Goal: Task Accomplishment & Management: Use online tool/utility

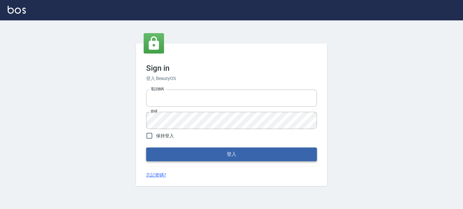
type input "0289832082"
click at [253, 154] on button "登入" at bounding box center [231, 153] width 171 height 13
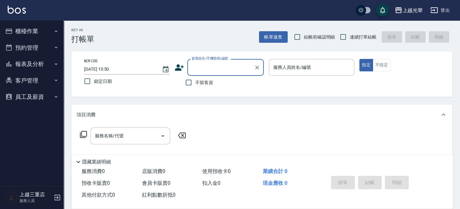
click at [53, 48] on icon "button" at bounding box center [55, 47] width 5 height 5
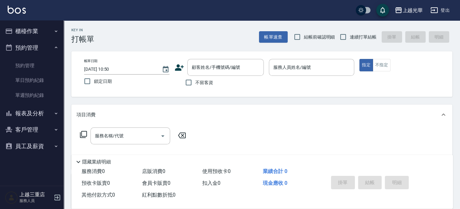
click at [53, 30] on button "櫃檯作業" at bounding box center [32, 31] width 59 height 17
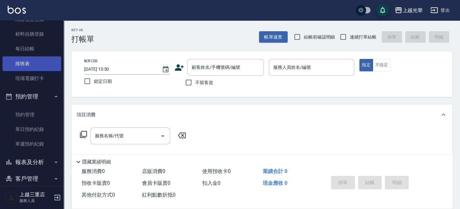
scroll to position [128, 0]
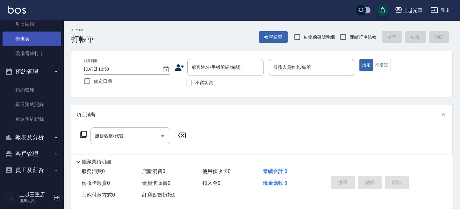
click at [43, 43] on link "排班表" at bounding box center [32, 39] width 59 height 15
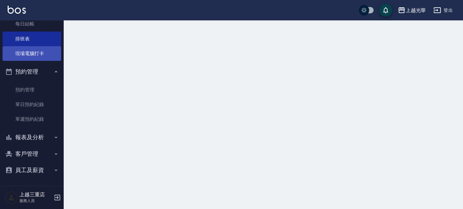
click at [37, 53] on link "現場電腦打卡" at bounding box center [32, 53] width 59 height 15
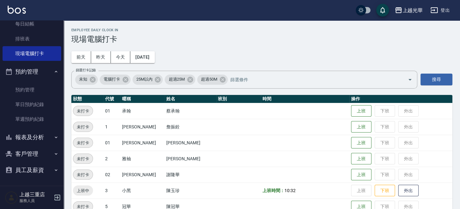
scroll to position [42, 0]
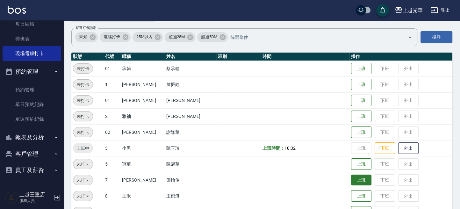
click at [351, 177] on button "上班" at bounding box center [361, 179] width 20 height 11
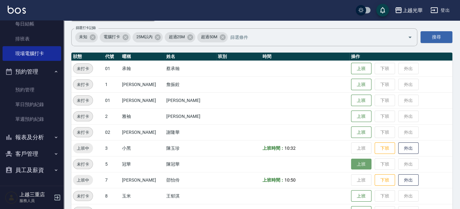
click at [351, 159] on button "上班" at bounding box center [361, 164] width 20 height 11
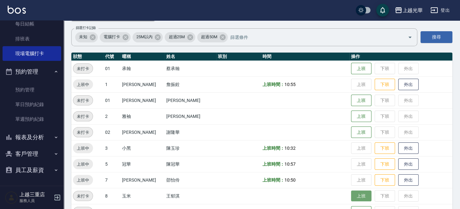
click at [353, 195] on button "上班" at bounding box center [361, 195] width 20 height 11
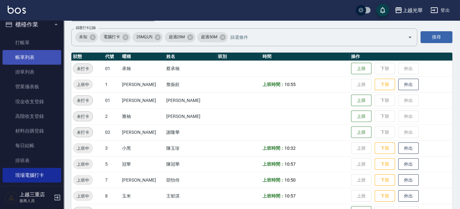
scroll to position [1, 0]
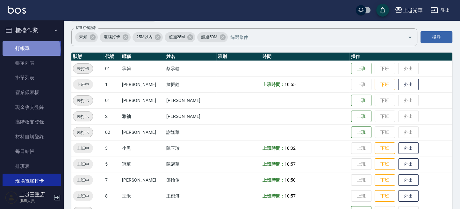
click at [31, 49] on link "打帳單" at bounding box center [32, 48] width 59 height 15
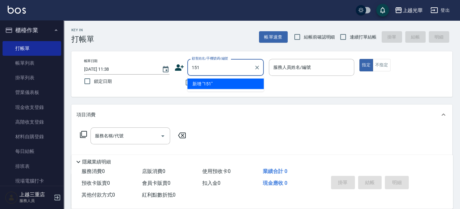
type input "1510"
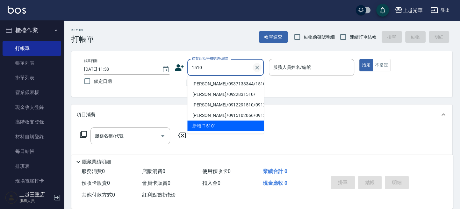
click at [259, 69] on icon "Clear" at bounding box center [257, 67] width 6 height 6
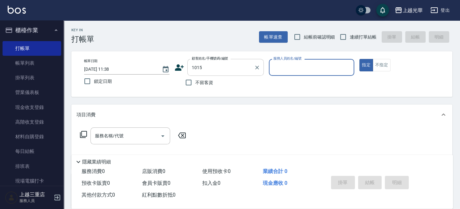
type input "[PERSON_NAME]/0911265559/1015"
type input "小黑-3"
click at [115, 135] on div "服務名稱/代號 服務名稱/代號" at bounding box center [130, 135] width 80 height 17
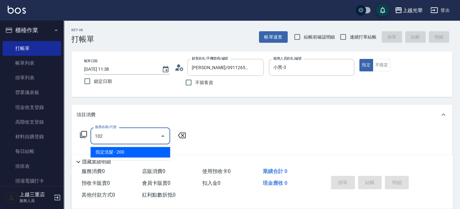
type input "指定洗髮(102)"
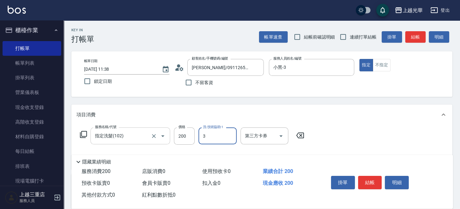
type input "小黑-3"
click at [367, 176] on button "結帳" at bounding box center [370, 182] width 24 height 13
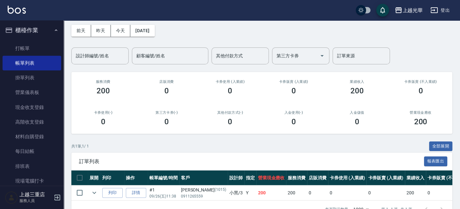
scroll to position [42, 0]
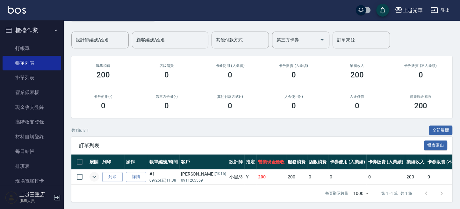
click at [94, 176] on icon "expand row" at bounding box center [94, 177] width 4 height 2
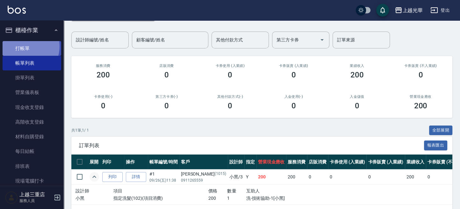
click at [25, 46] on link "打帳單" at bounding box center [32, 48] width 59 height 15
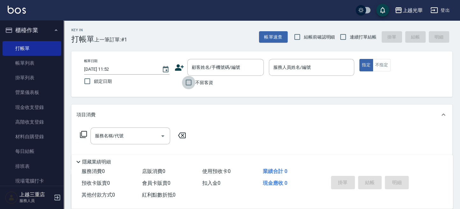
drag, startPoint x: 191, startPoint y: 81, endPoint x: 196, endPoint y: 81, distance: 5.8
click at [191, 81] on input "不留客資" at bounding box center [188, 82] width 13 height 13
checkbox input "true"
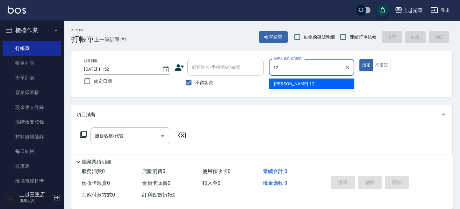
drag, startPoint x: 282, startPoint y: 85, endPoint x: 278, endPoint y: 80, distance: 6.4
click at [282, 84] on span "[PERSON_NAME] -12" at bounding box center [294, 83] width 40 height 7
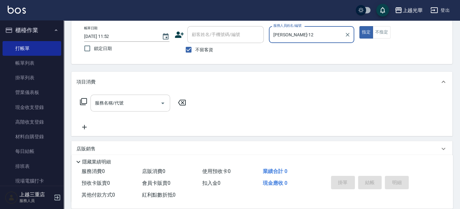
scroll to position [42, 0]
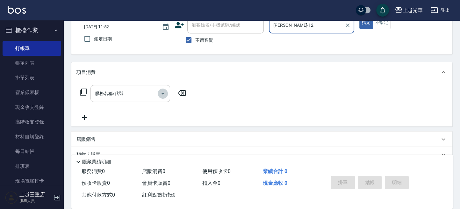
click at [164, 96] on icon "Open" at bounding box center [163, 94] width 8 height 8
type input "[PERSON_NAME]-12"
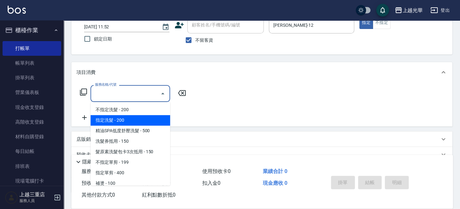
drag, startPoint x: 135, startPoint y: 120, endPoint x: 149, endPoint y: 105, distance: 19.8
click at [136, 118] on span "指定洗髮 - 200" at bounding box center [130, 120] width 80 height 11
type input "指定洗髮(102)"
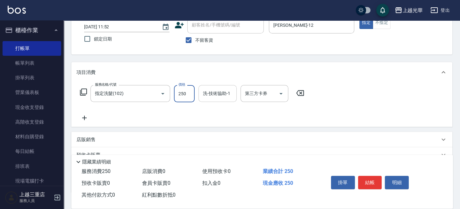
click at [209, 102] on div "洗-技術協助-1" at bounding box center [217, 93] width 38 height 17
type input "250"
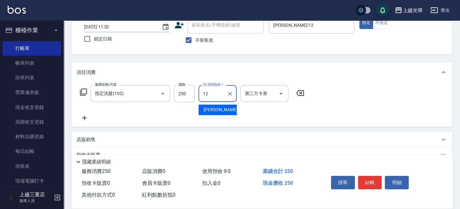
click at [217, 109] on span "[PERSON_NAME] -12" at bounding box center [223, 109] width 40 height 7
type input "[PERSON_NAME]-12"
click at [372, 180] on button "結帳" at bounding box center [370, 182] width 24 height 13
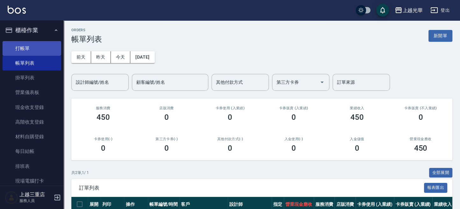
click at [46, 52] on link "打帳單" at bounding box center [32, 48] width 59 height 15
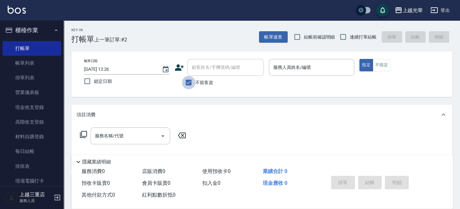
drag, startPoint x: 187, startPoint y: 82, endPoint x: 196, endPoint y: 71, distance: 14.3
click at [188, 82] on input "不留客資" at bounding box center [188, 82] width 13 height 13
checkbox input "false"
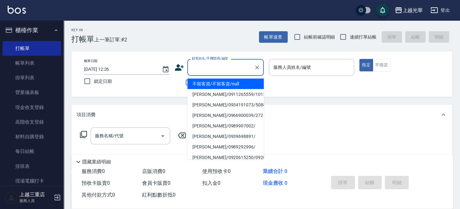
click at [196, 71] on input "顧客姓名/手機號碼/編號" at bounding box center [220, 67] width 61 height 11
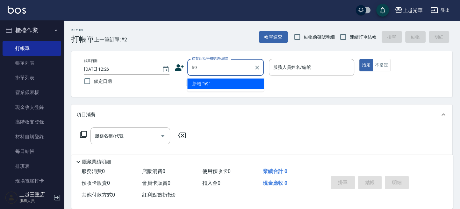
type input "h"
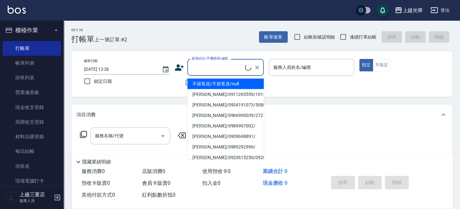
type input "ㄜ"
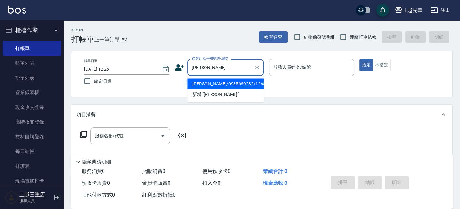
click at [201, 84] on li "[PERSON_NAME]/0935669282/1265" at bounding box center [225, 83] width 76 height 11
type input "[PERSON_NAME]/0935669282/1265"
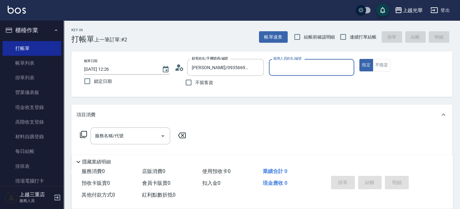
type input "小黑-3"
click at [142, 138] on input "服務名稱/代號" at bounding box center [125, 135] width 64 height 11
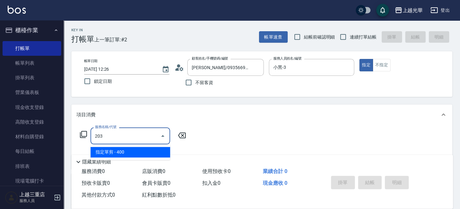
type input "指定單剪(203)"
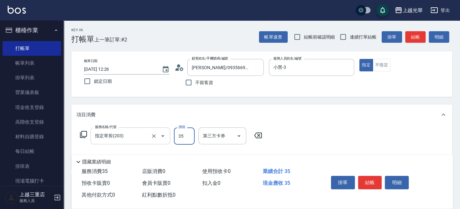
type input "350"
click at [376, 176] on button "結帳" at bounding box center [370, 182] width 24 height 13
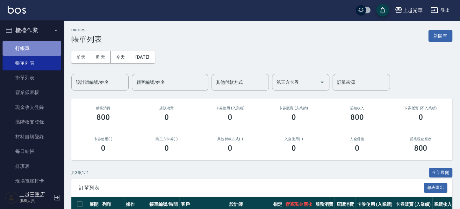
click at [32, 50] on link "打帳單" at bounding box center [32, 48] width 59 height 15
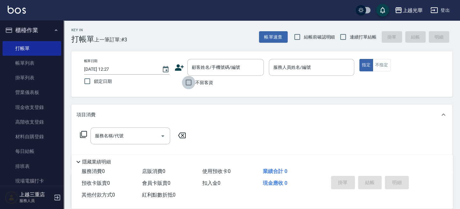
click at [191, 84] on input "不留客資" at bounding box center [188, 82] width 13 height 13
checkbox input "true"
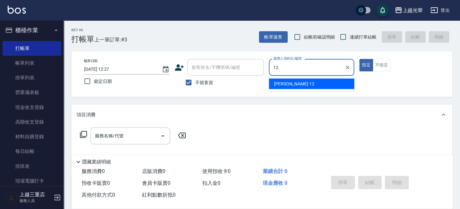
click at [279, 83] on span "[PERSON_NAME] -12" at bounding box center [294, 83] width 40 height 7
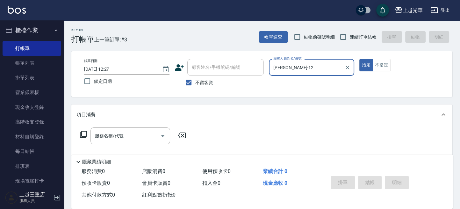
scroll to position [42, 0]
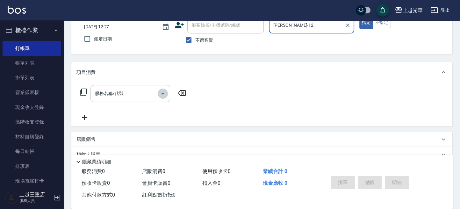
drag, startPoint x: 165, startPoint y: 95, endPoint x: 160, endPoint y: 95, distance: 4.8
click at [165, 95] on icon "Open" at bounding box center [163, 94] width 8 height 8
type input "[PERSON_NAME]-12"
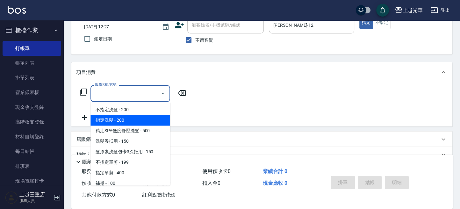
drag, startPoint x: 113, startPoint y: 122, endPoint x: 126, endPoint y: 109, distance: 18.0
click at [115, 120] on span "指定洗髮 - 200" at bounding box center [130, 120] width 80 height 11
type input "指定洗髮(102)"
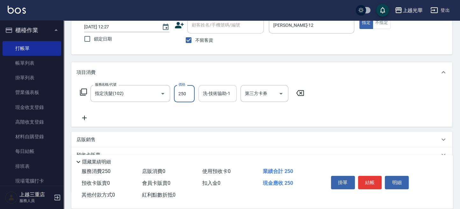
type input "250"
click at [208, 95] on input "洗-技術協助-1" at bounding box center [217, 93] width 32 height 11
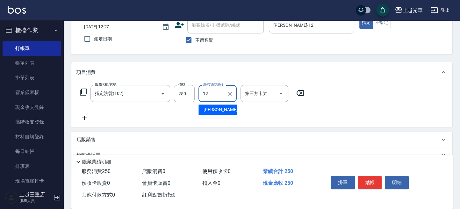
click at [223, 111] on div "[PERSON_NAME] -12" at bounding box center [217, 109] width 38 height 11
type input "[PERSON_NAME]-12"
click at [83, 118] on icon at bounding box center [84, 118] width 16 height 8
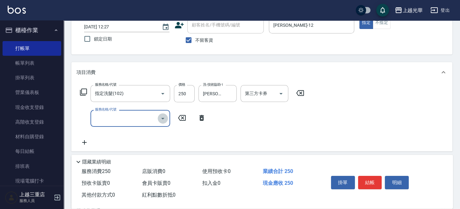
drag, startPoint x: 166, startPoint y: 119, endPoint x: 148, endPoint y: 125, distance: 19.2
click at [165, 119] on icon "Open" at bounding box center [163, 119] width 8 height 8
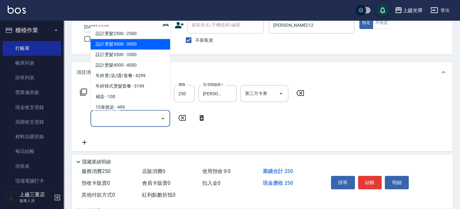
scroll to position [170, 0]
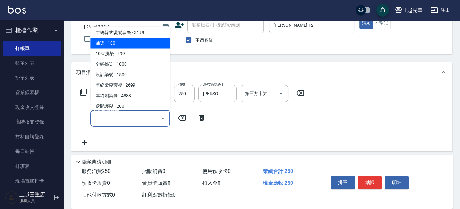
click at [109, 43] on span "補染 - 100" at bounding box center [130, 43] width 80 height 11
type input "補染(401)"
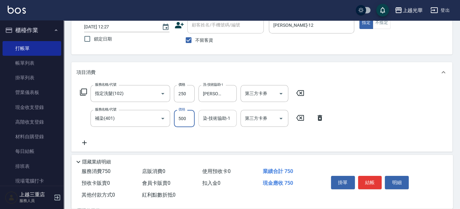
type input "500"
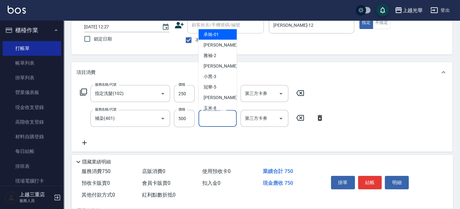
click at [215, 121] on input "染-技術協助-1" at bounding box center [217, 118] width 32 height 11
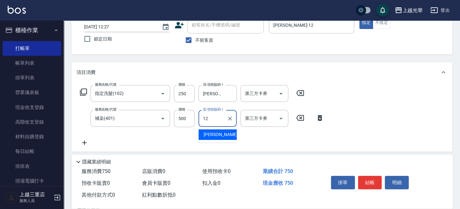
click at [212, 132] on span "[PERSON_NAME] -12" at bounding box center [223, 134] width 40 height 7
type input "[PERSON_NAME]-12"
click at [86, 142] on icon at bounding box center [84, 142] width 4 height 4
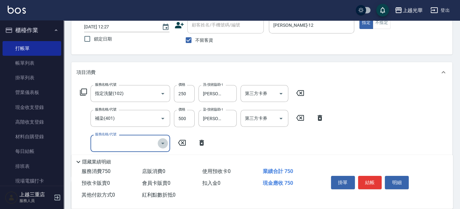
click at [164, 141] on icon "Open" at bounding box center [163, 143] width 8 height 8
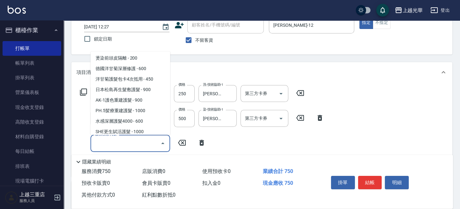
scroll to position [255, 0]
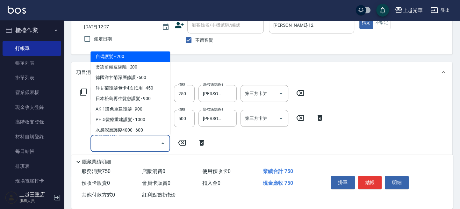
click at [114, 59] on span "自備護髮 - 200" at bounding box center [130, 56] width 80 height 11
type input "自備護髮(502)"
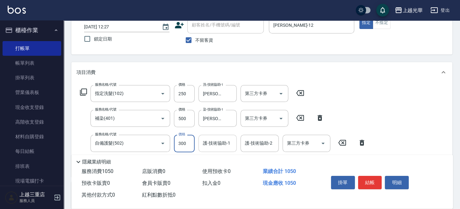
type input "300"
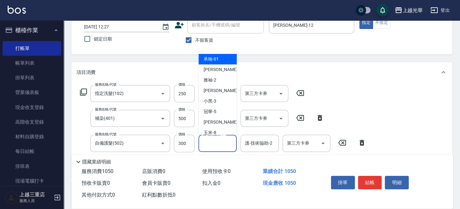
click at [210, 142] on input "護-技術協助-1" at bounding box center [217, 143] width 32 height 11
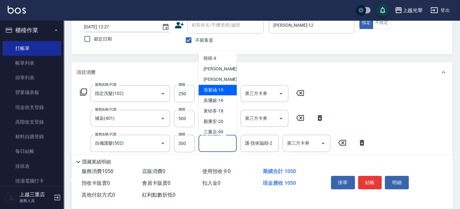
scroll to position [0, 0]
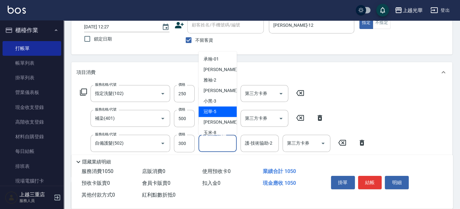
click at [217, 111] on div "冠華 -5" at bounding box center [217, 111] width 38 height 11
type input "冠華-5"
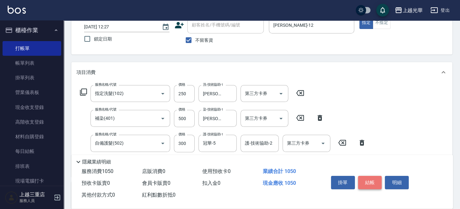
click at [366, 181] on button "結帳" at bounding box center [370, 182] width 24 height 13
